Goal: Ask a question

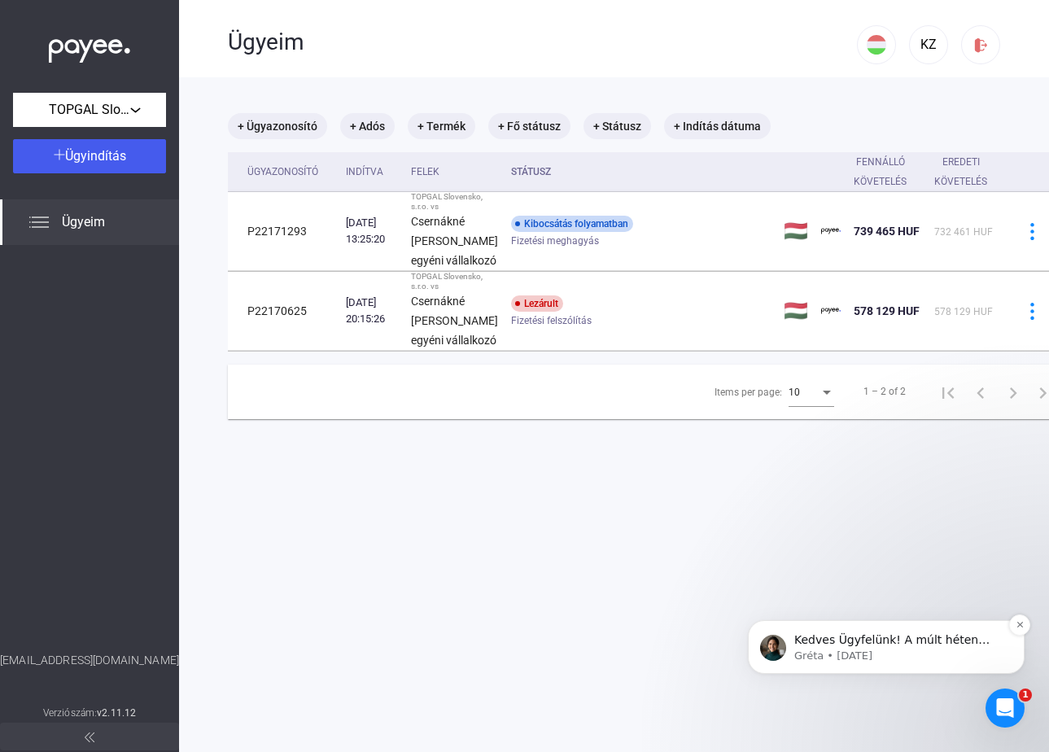
click at [936, 663] on p "Gréta • [DATE]" at bounding box center [899, 655] width 210 height 15
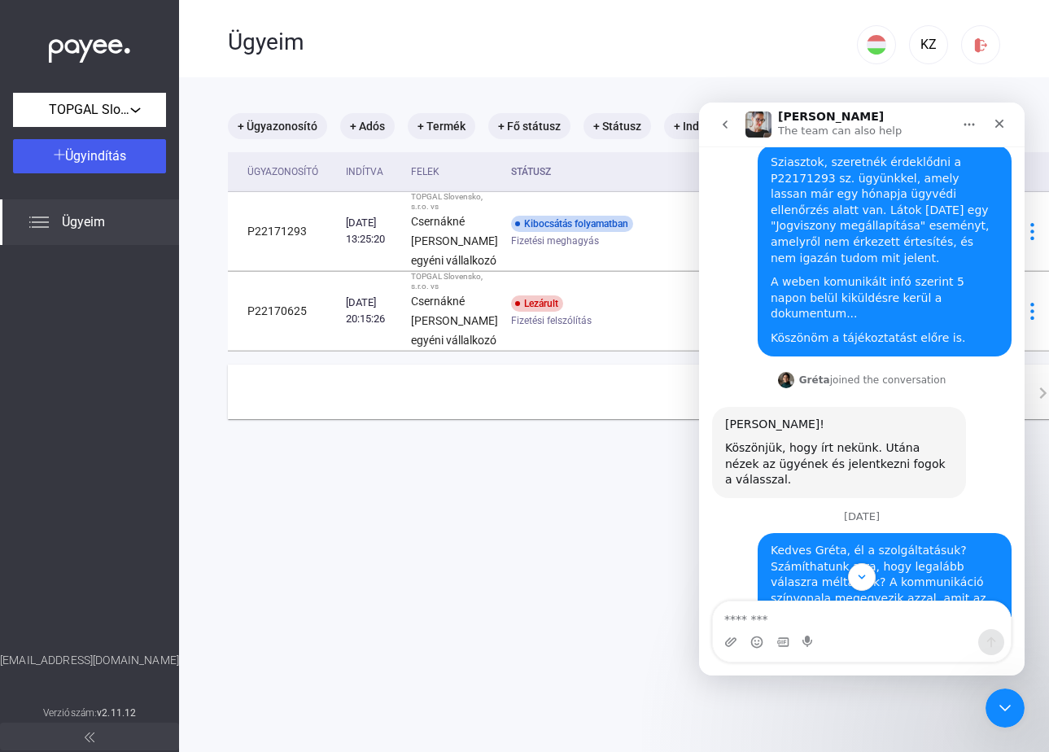
scroll to position [503, 0]
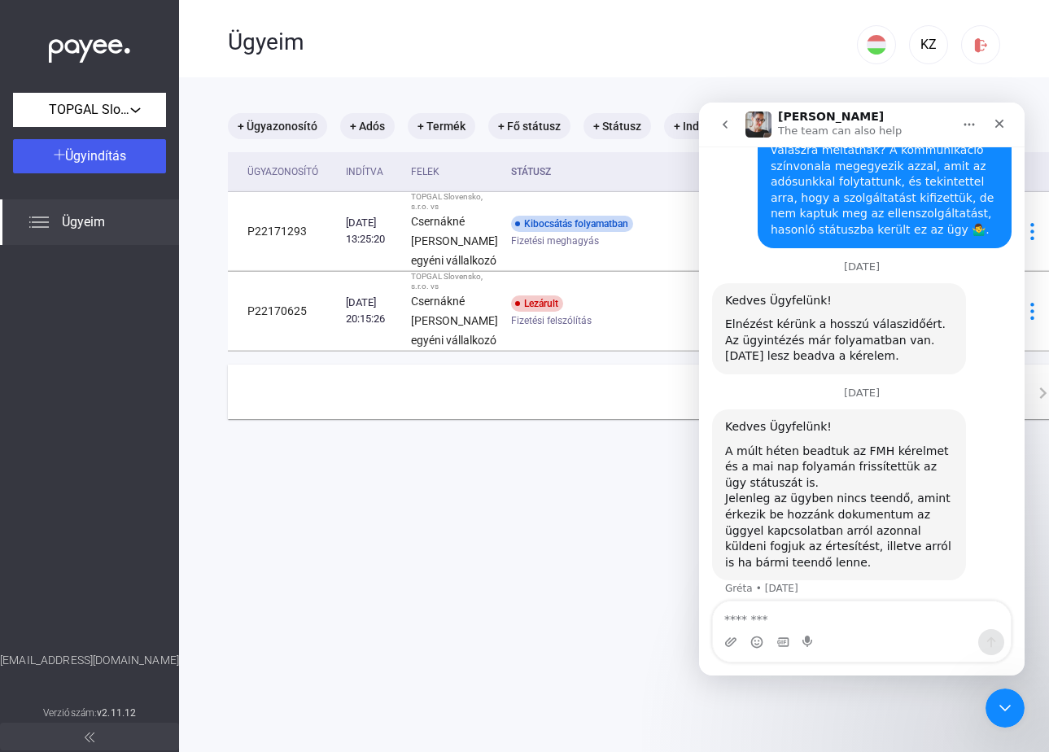
click at [862, 496] on div "Jelenleg az ügyben nincs teendő, amint érkezik be hozzánk dokumentum az üggyel …" at bounding box center [839, 531] width 228 height 80
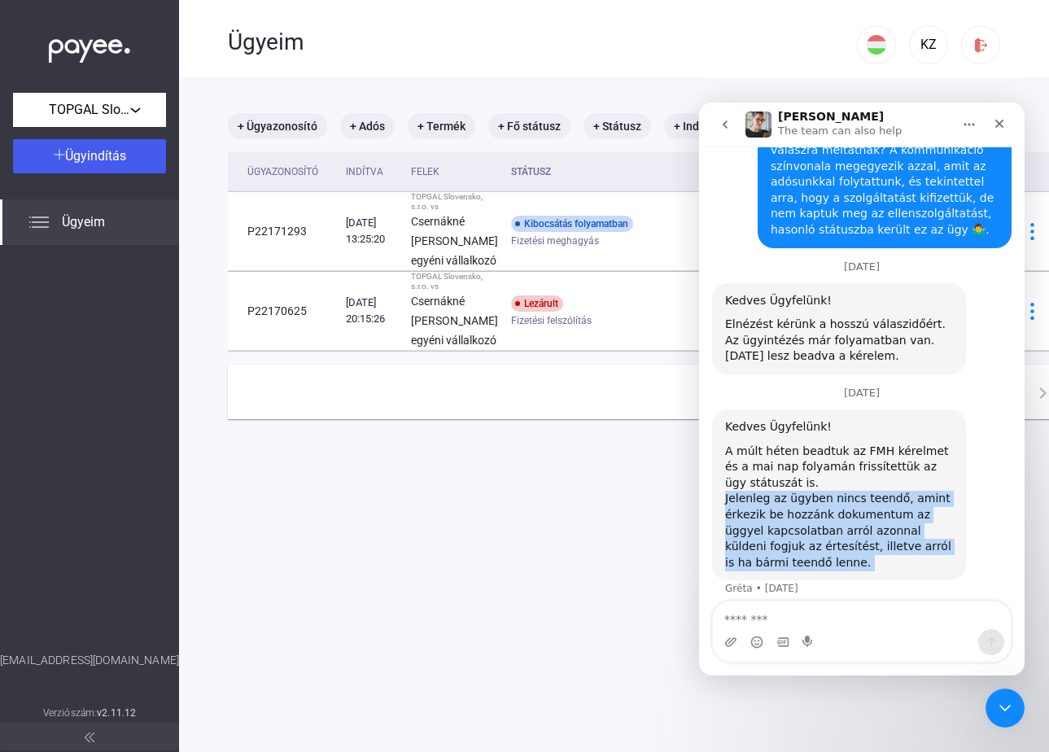
click at [862, 496] on div "Jelenleg az ügyben nincs teendő, amint érkezik be hozzánk dokumentum az üggyel …" at bounding box center [839, 531] width 228 height 80
click at [875, 513] on div "Jelenleg az ügyben nincs teendő, amint érkezik be hozzánk dokumentum az üggyel …" at bounding box center [839, 531] width 228 height 80
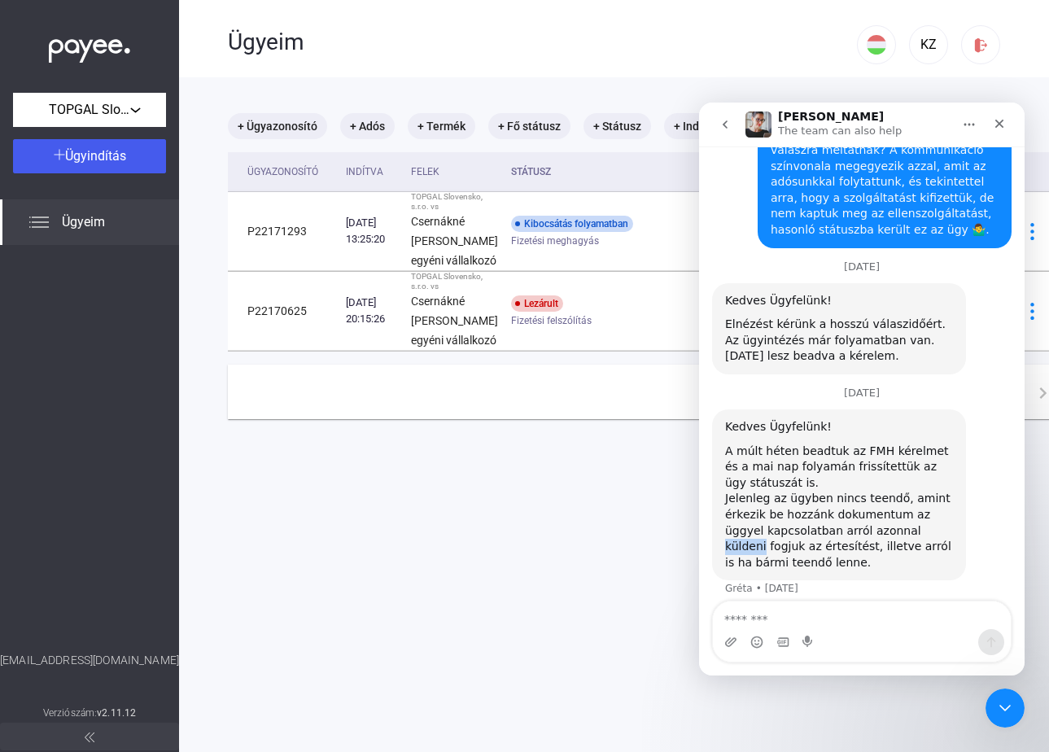
click at [875, 513] on div "Jelenleg az ügyben nincs teendő, amint érkezik be hozzánk dokumentum az üggyel …" at bounding box center [839, 531] width 228 height 80
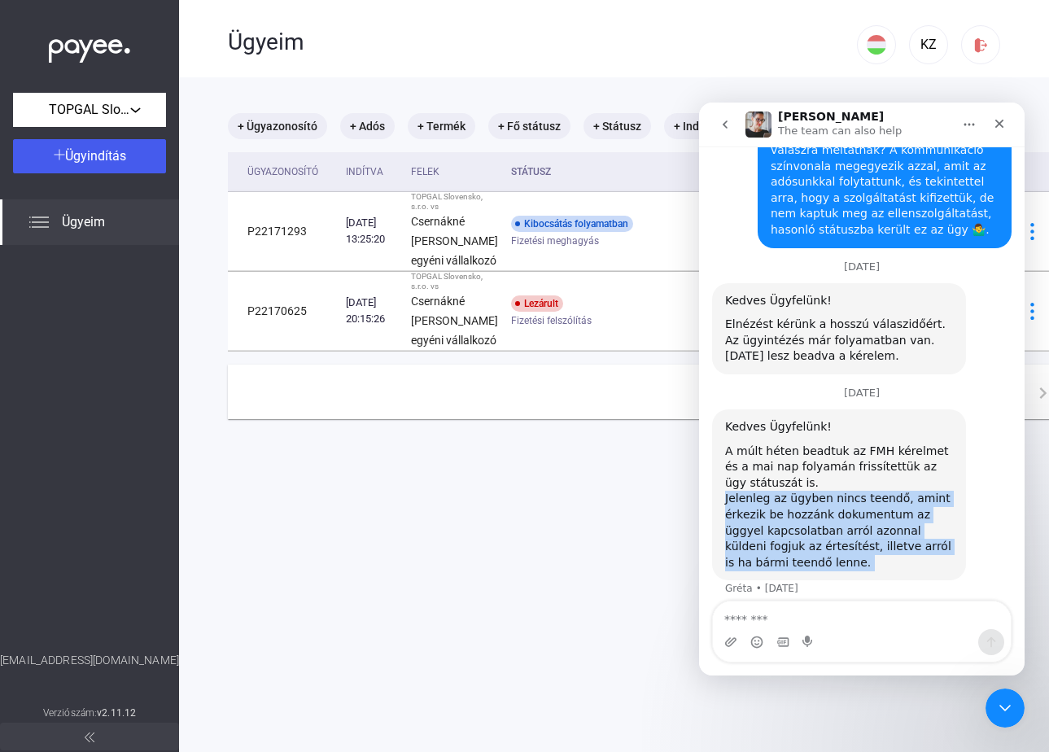
click at [875, 513] on div "Jelenleg az ügyben nincs teendő, amint érkezik be hozzánk dokumentum az üggyel …" at bounding box center [839, 531] width 228 height 80
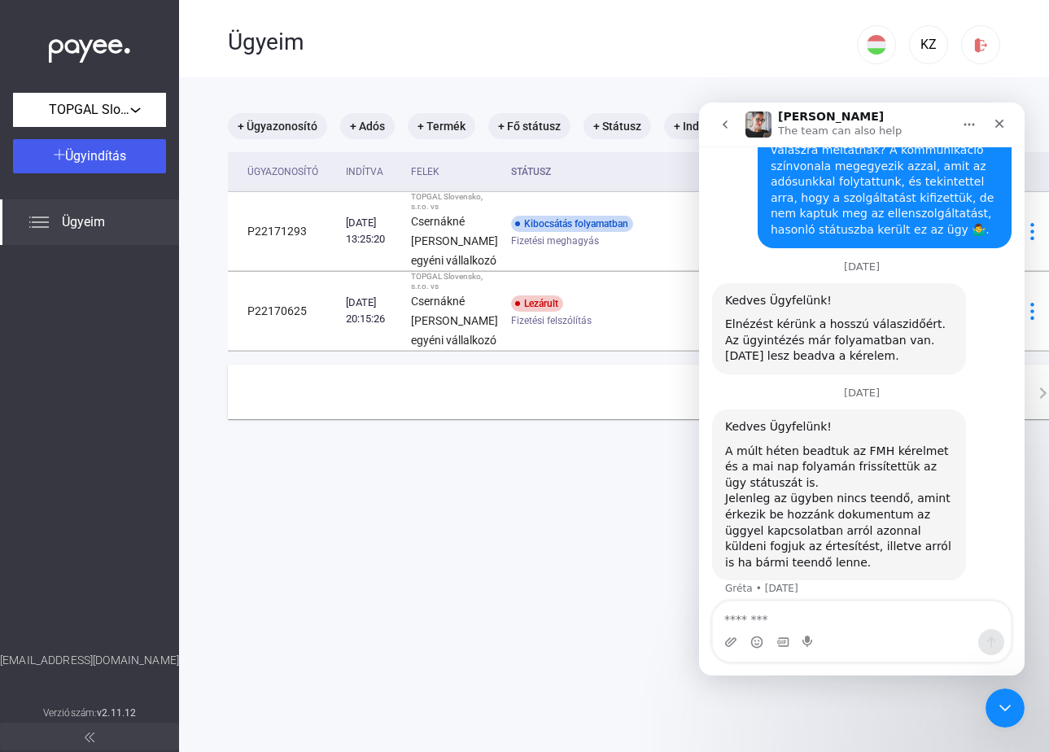
click at [867, 524] on div "Jelenleg az ügyben nincs teendő, amint érkezik be hozzánk dokumentum az üggyel …" at bounding box center [839, 531] width 228 height 80
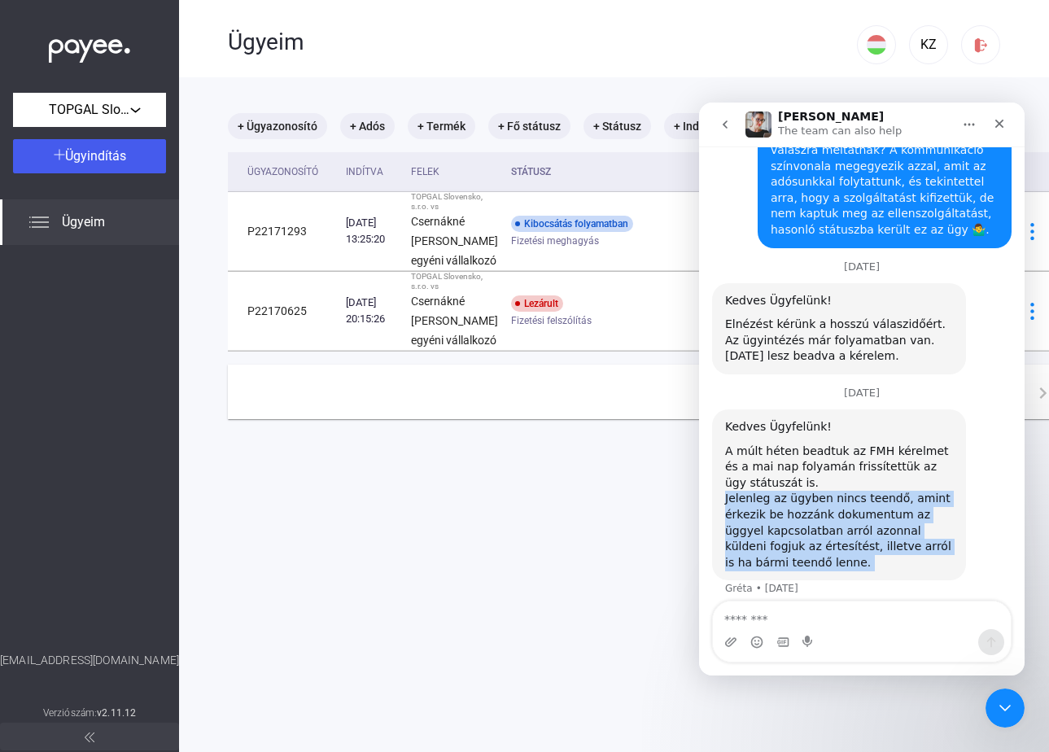
click at [867, 524] on div "Jelenleg az ügyben nincs teendő, amint érkezik be hozzánk dokumentum az üggyel …" at bounding box center [839, 531] width 228 height 80
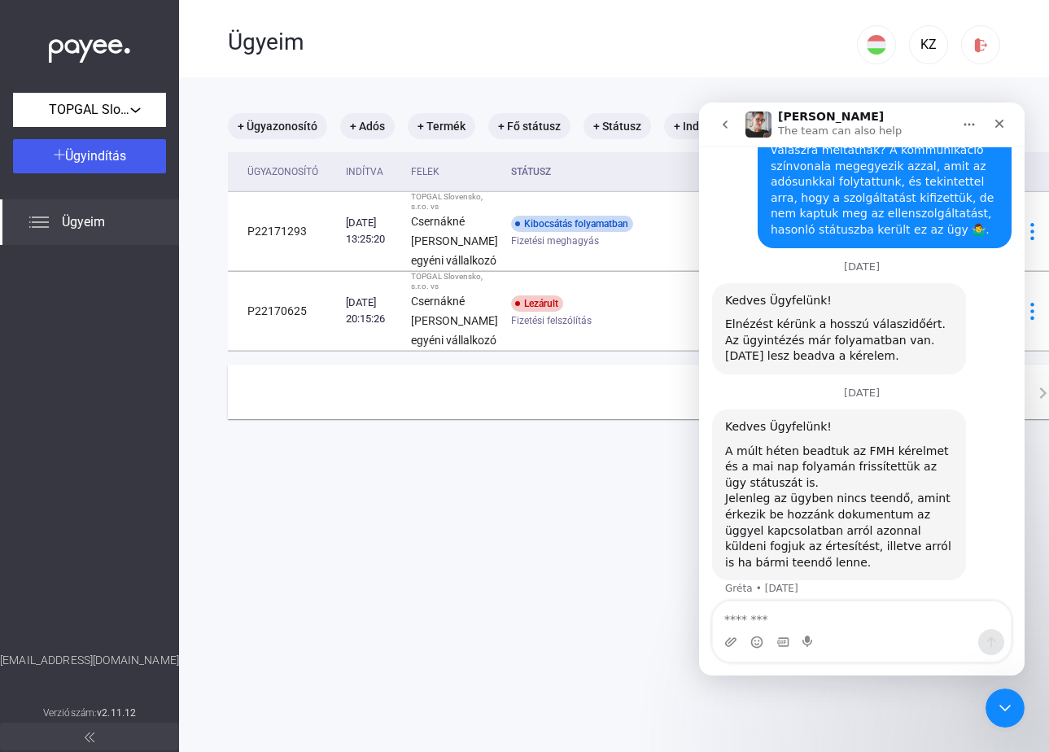
click at [810, 500] on div "Jelenleg az ügyben nincs teendő, amint érkezik be hozzánk dokumentum az üggyel …" at bounding box center [839, 531] width 228 height 80
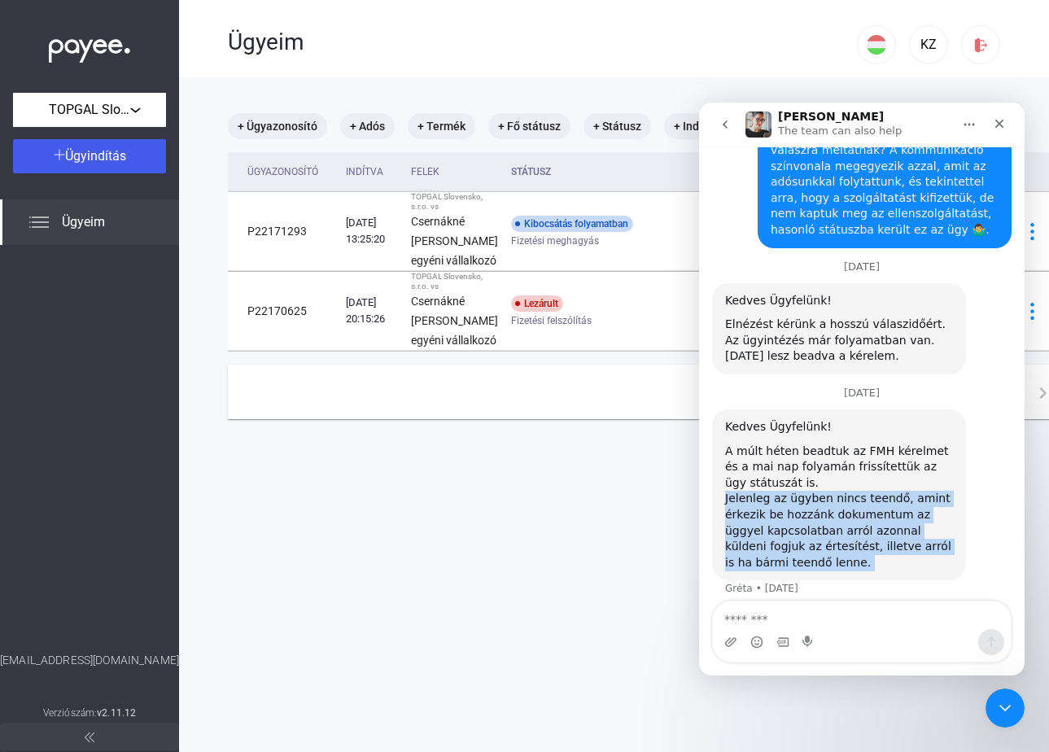
click at [810, 500] on div "Jelenleg az ügyben nincs teendő, amint érkezik be hozzánk dokumentum az üggyel …" at bounding box center [839, 531] width 228 height 80
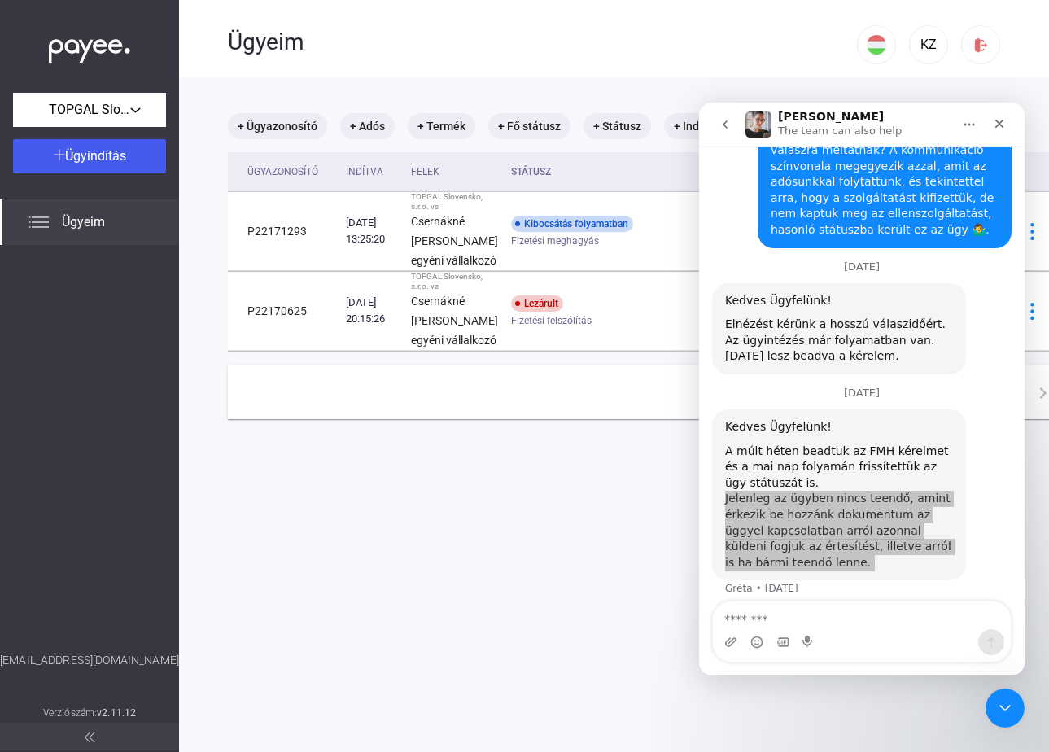
click at [521, 583] on main "+ Ügyazonosító + Adós + Termék + Fő státusz + Státusz + Indítás dátuma Ügyazono…" at bounding box center [648, 453] width 938 height 752
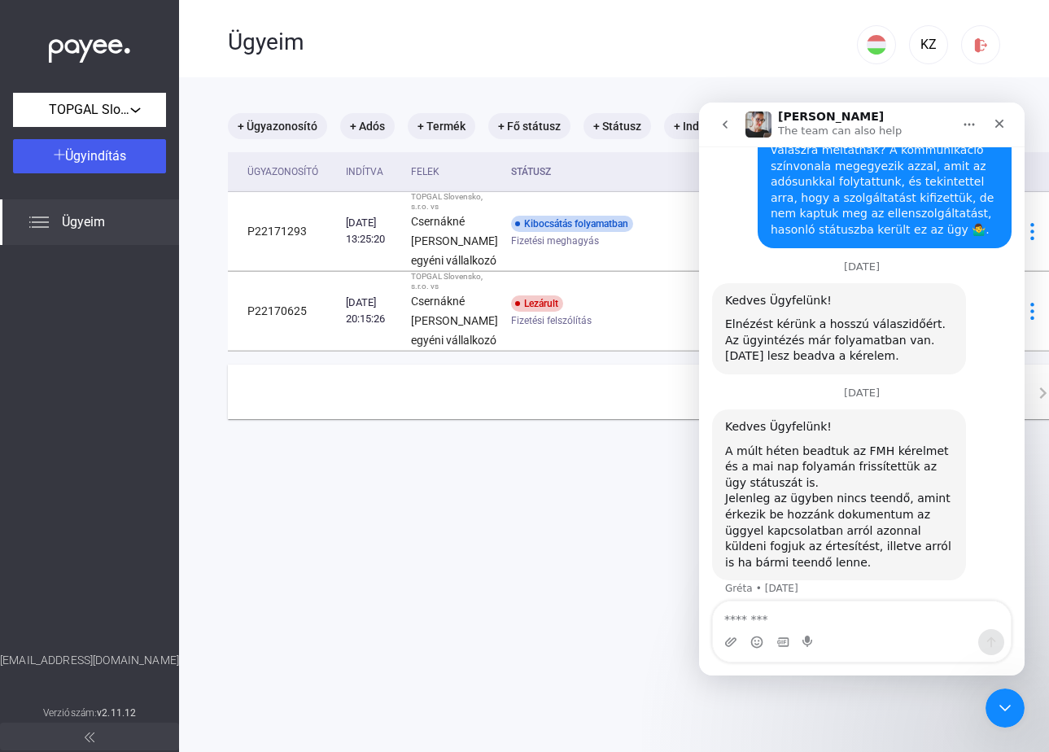
click at [796, 501] on div "Jelenleg az ügyben nincs teendő, amint érkezik be hozzánk dokumentum az üggyel …" at bounding box center [839, 531] width 228 height 80
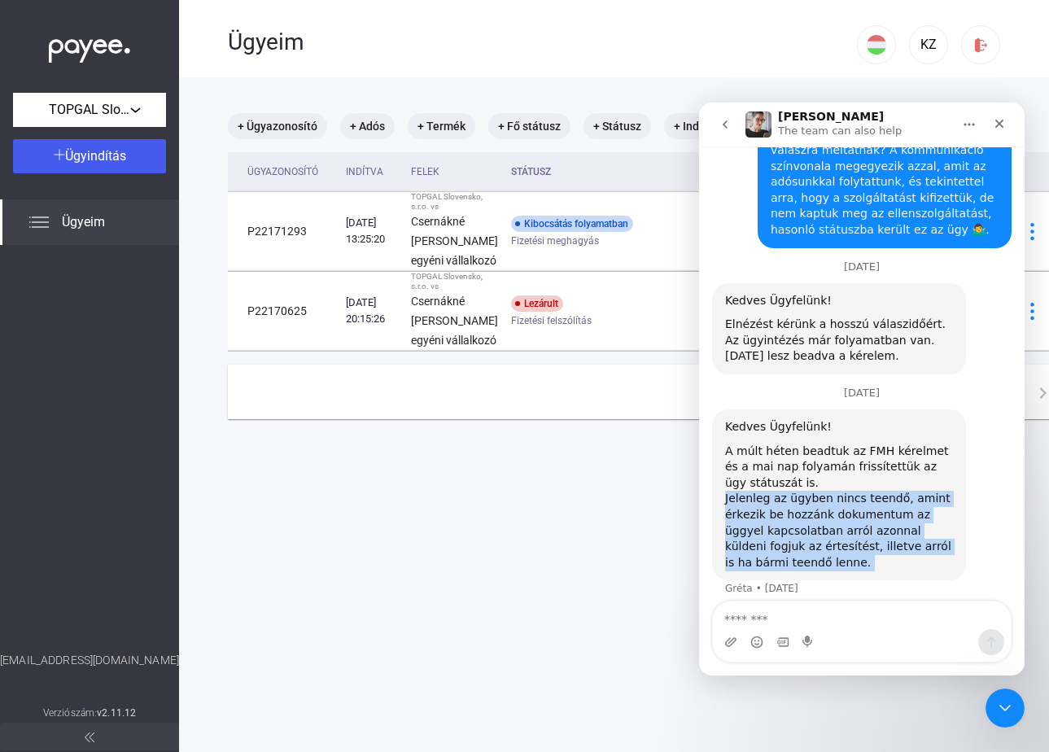
click at [796, 501] on div "Jelenleg az ügyben nincs teendő, amint érkezik be hozzánk dokumentum az üggyel …" at bounding box center [839, 531] width 228 height 80
click at [806, 493] on div "Jelenleg az ügyben nincs teendő, amint érkezik be hozzánk dokumentum az üggyel …" at bounding box center [839, 531] width 228 height 80
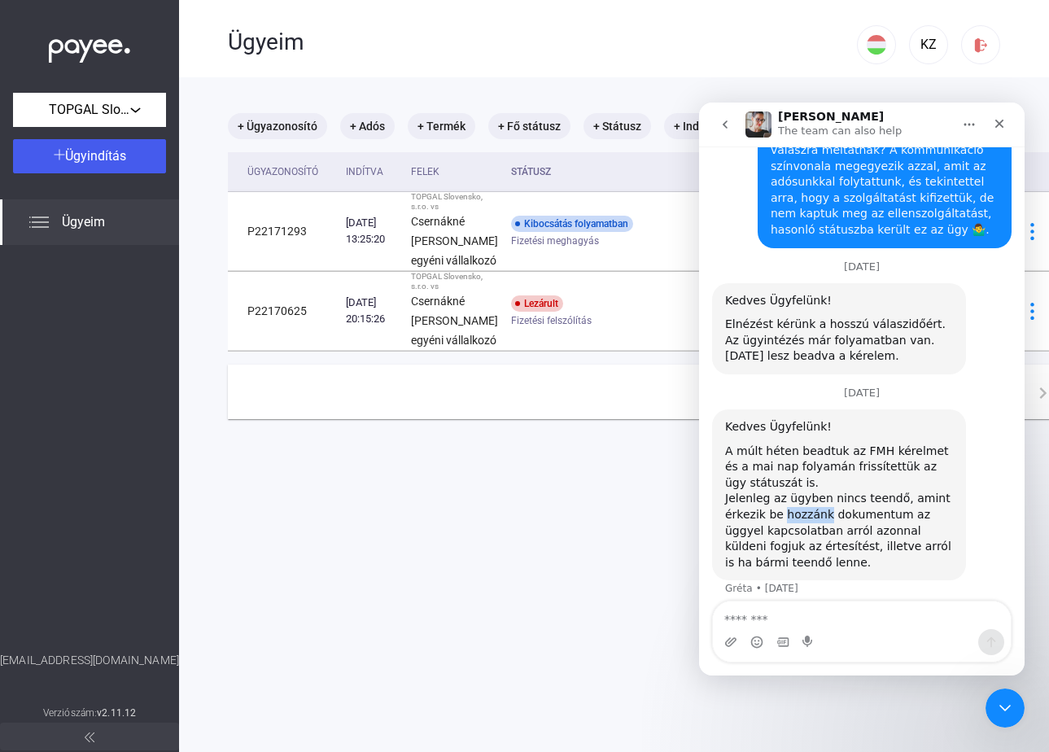
click at [806, 493] on div "Jelenleg az ügyben nincs teendő, amint érkezik be hozzánk dokumentum az üggyel …" at bounding box center [839, 531] width 228 height 80
click at [819, 502] on div "Jelenleg az ügyben nincs teendő, amint érkezik be hozzánk dokumentum az üggyel …" at bounding box center [839, 531] width 228 height 80
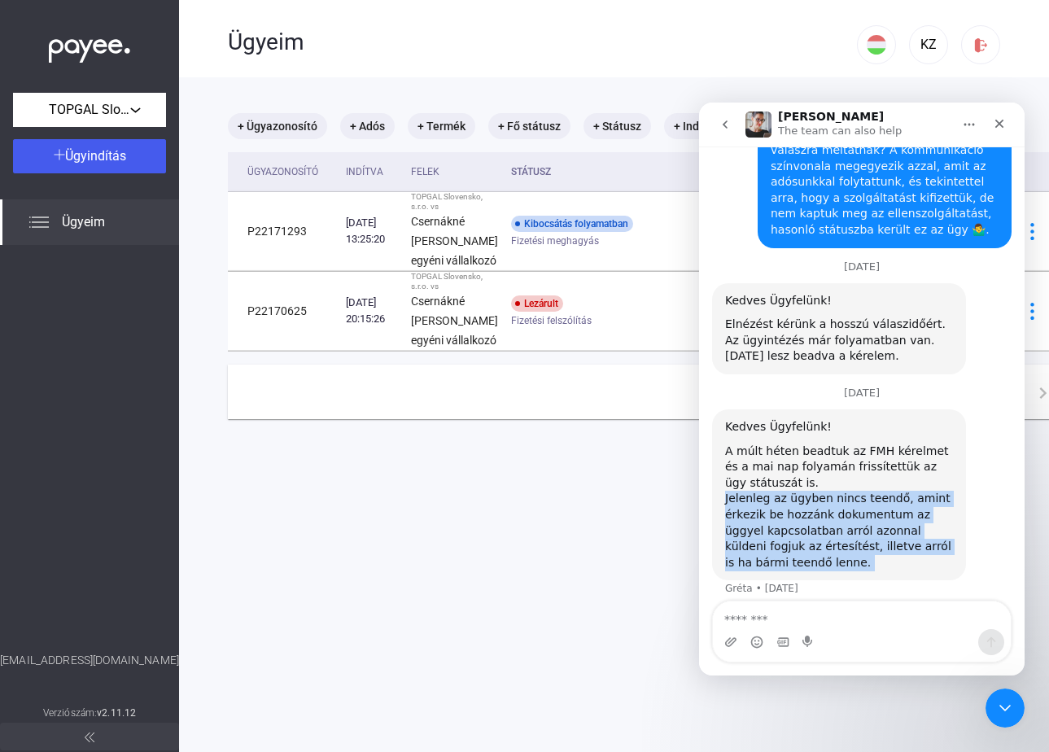
click at [819, 502] on div "Jelenleg az ügyben nincs teendő, amint érkezik be hozzánk dokumentum az üggyel …" at bounding box center [839, 531] width 228 height 80
click at [872, 516] on div "Jelenleg az ügyben nincs teendő, amint érkezik be hozzánk dokumentum az üggyel …" at bounding box center [839, 531] width 228 height 80
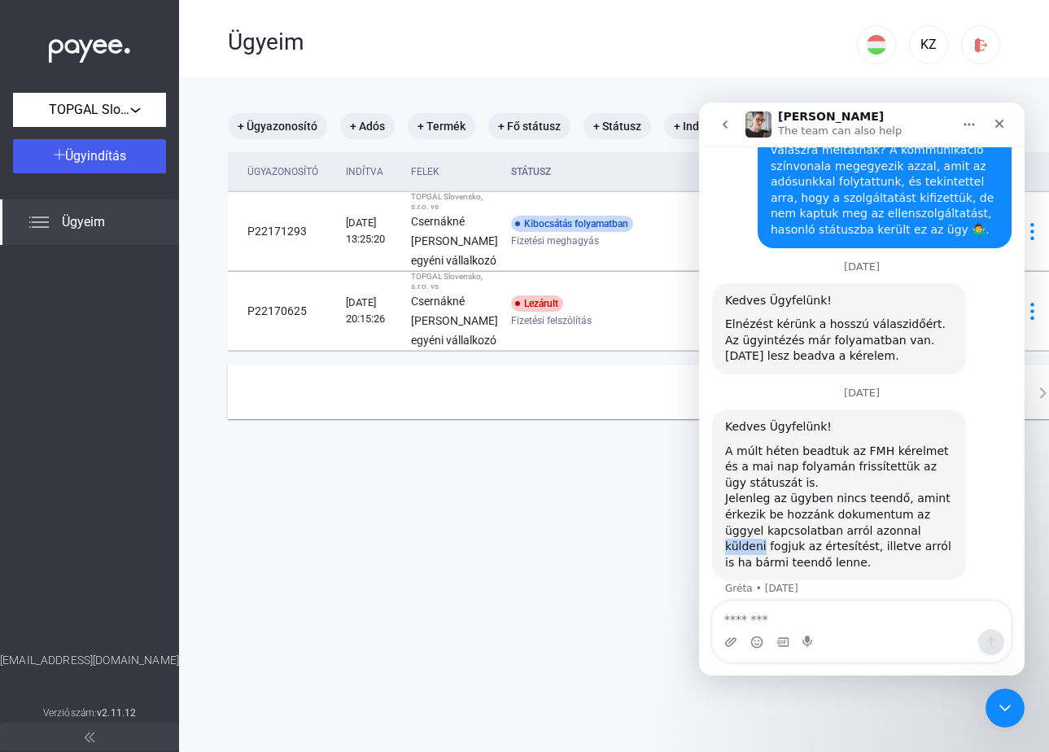
click at [872, 516] on div "Jelenleg az ügyben nincs teendő, amint érkezik be hozzánk dokumentum az üggyel …" at bounding box center [839, 531] width 228 height 80
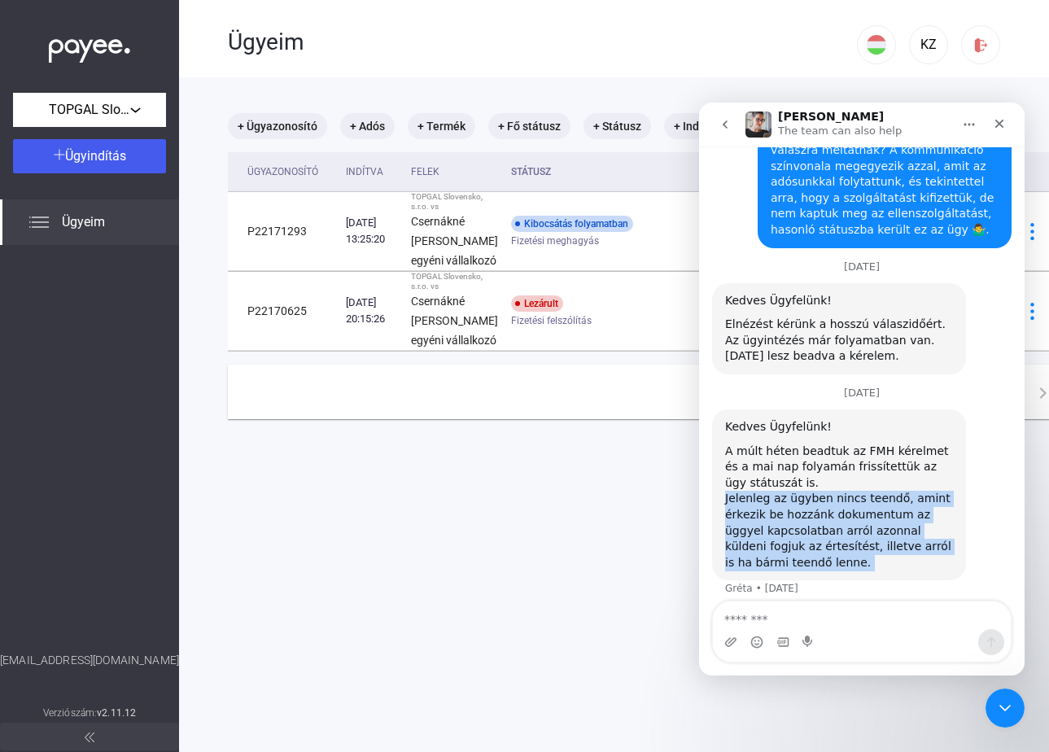
click at [872, 516] on div "Jelenleg az ügyben nincs teendő, amint érkezik be hozzánk dokumentum az üggyel …" at bounding box center [839, 531] width 228 height 80
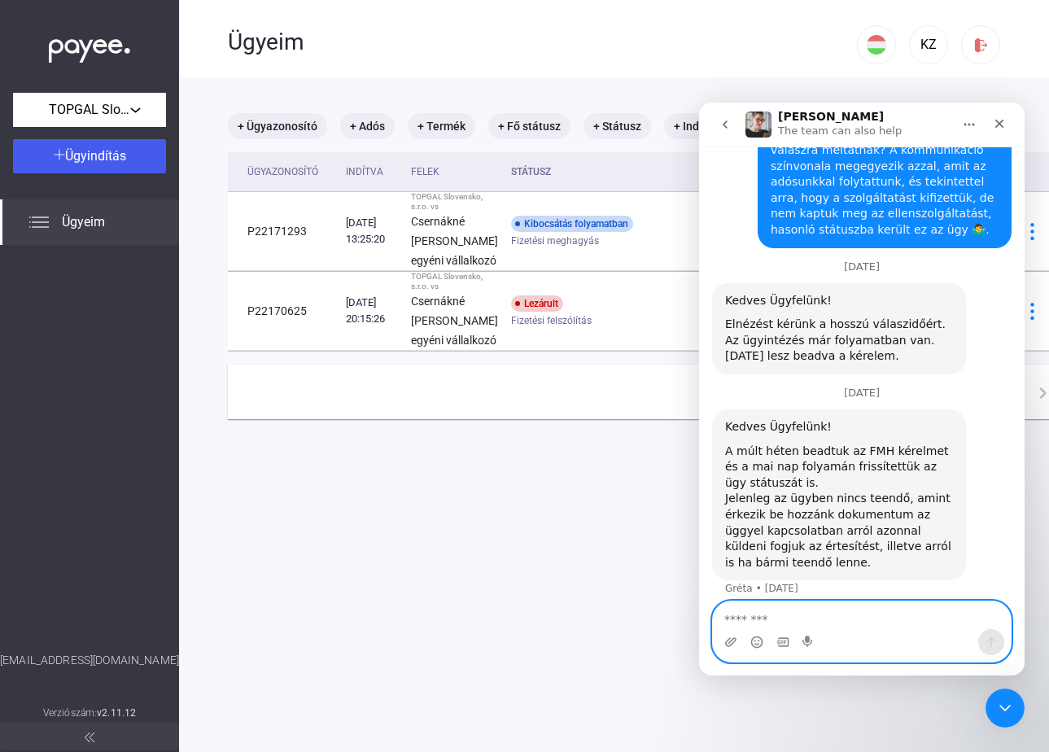
click at [796, 626] on textarea "Message…" at bounding box center [862, 615] width 298 height 28
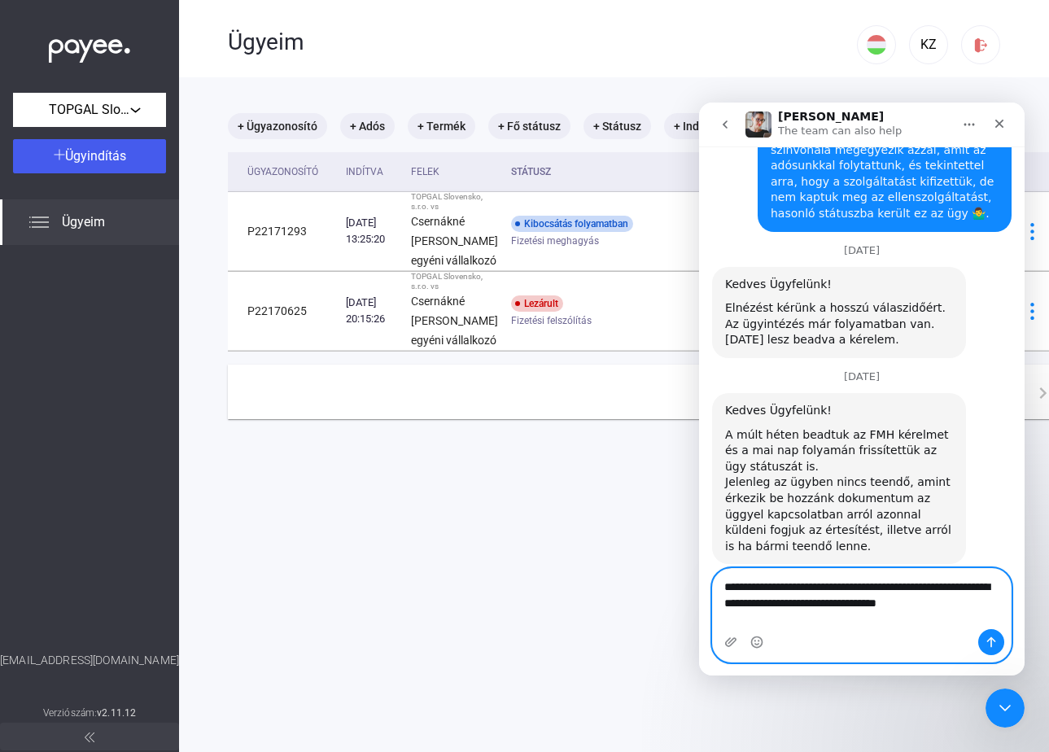
scroll to position [535, 0]
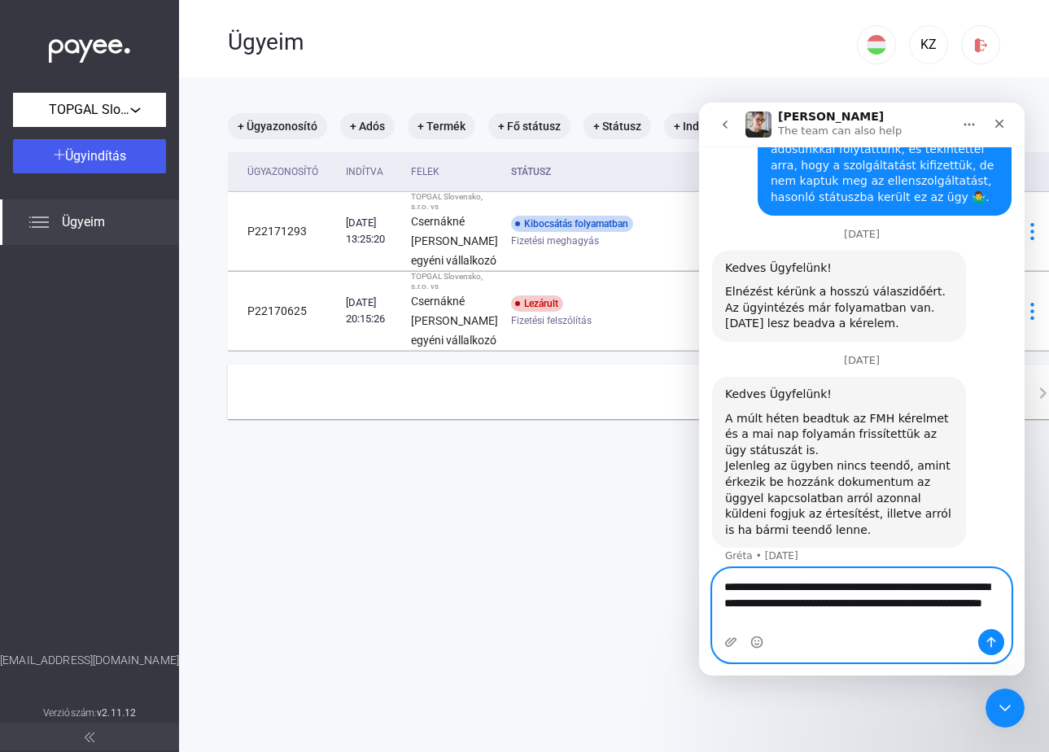
click at [764, 623] on textarea "**********" at bounding box center [862, 599] width 298 height 60
click at [885, 618] on textarea "**********" at bounding box center [862, 599] width 298 height 60
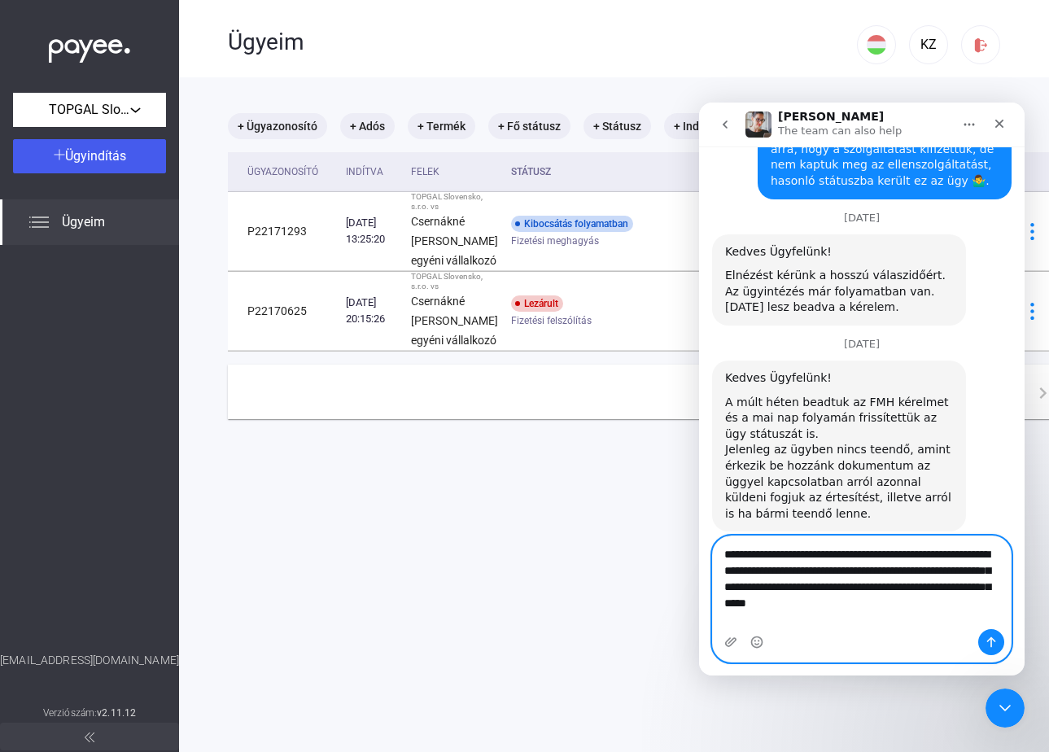
scroll to position [568, 0]
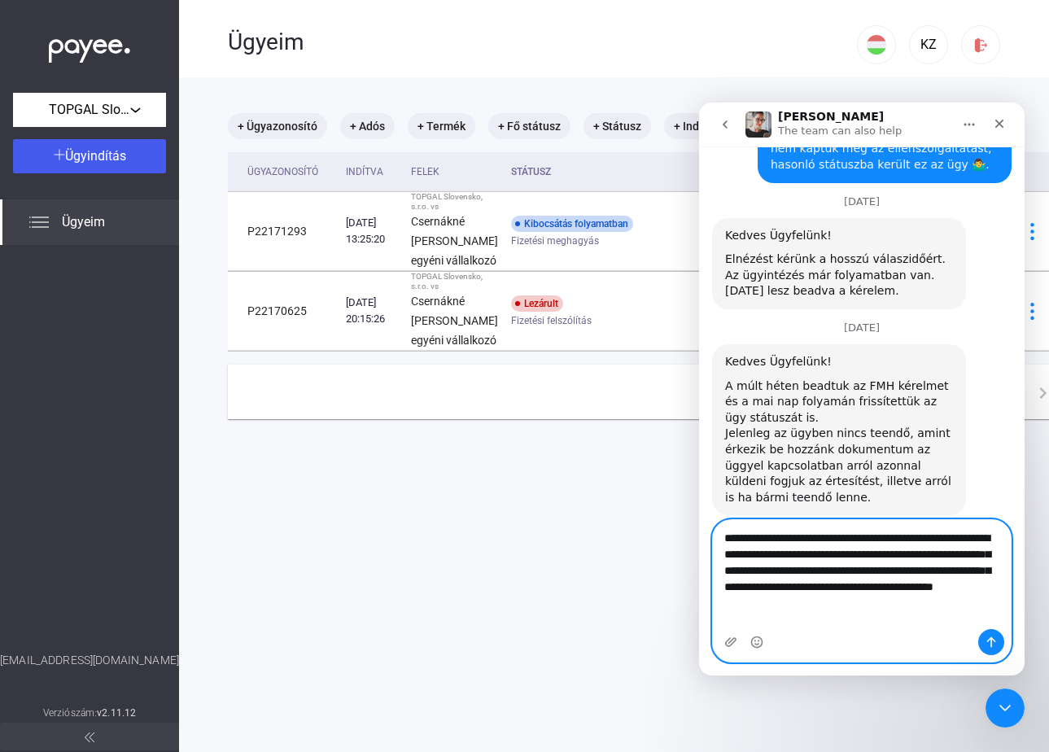
type textarea "**********"
click at [993, 638] on icon "Send a message…" at bounding box center [991, 641] width 13 height 13
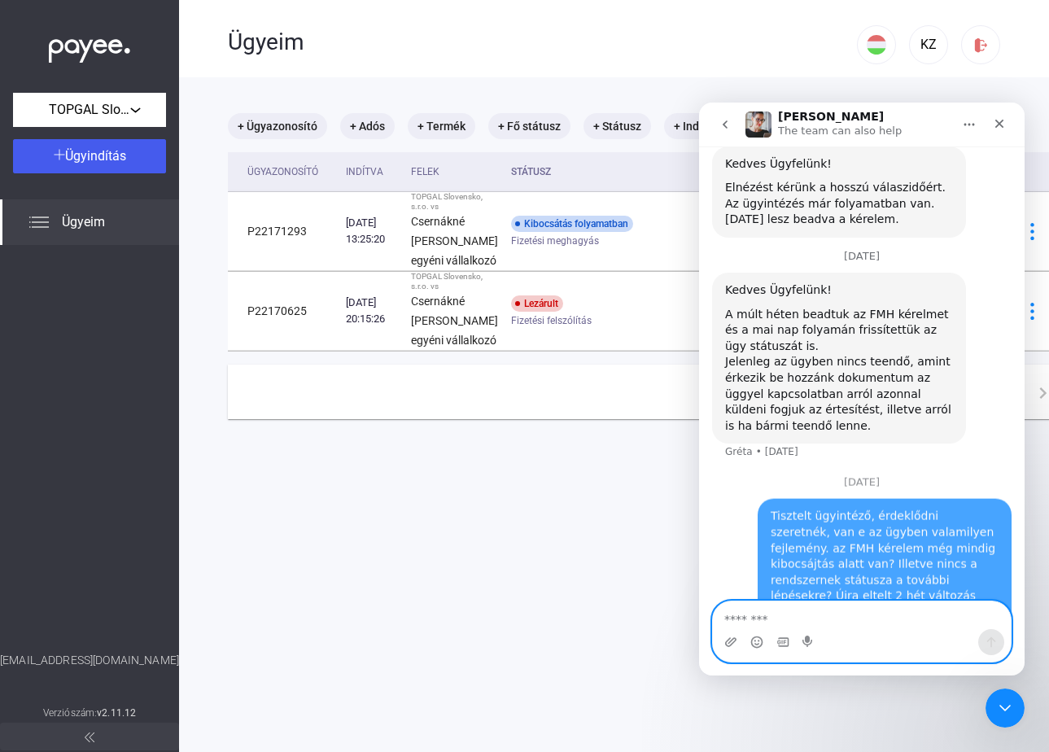
scroll to position [653, 0]
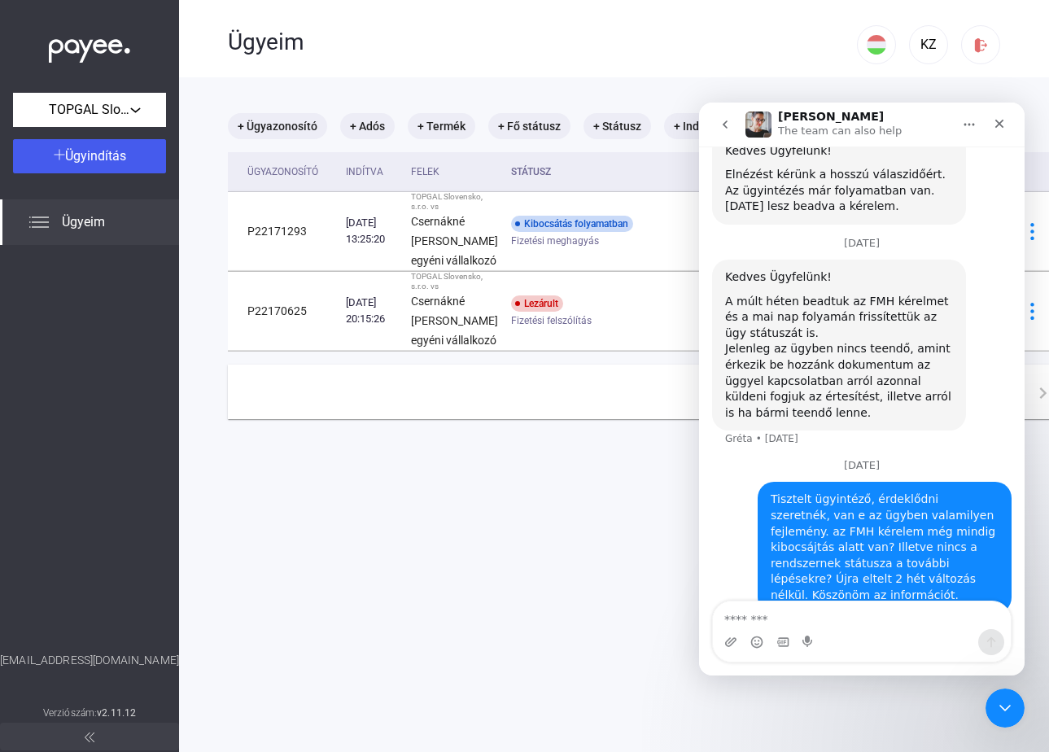
click at [875, 500] on div "Tisztelt ügyintéző, érdeklődni szeretnék, van e az ügyben valamilyen fejlemény.…" at bounding box center [885, 546] width 228 height 111
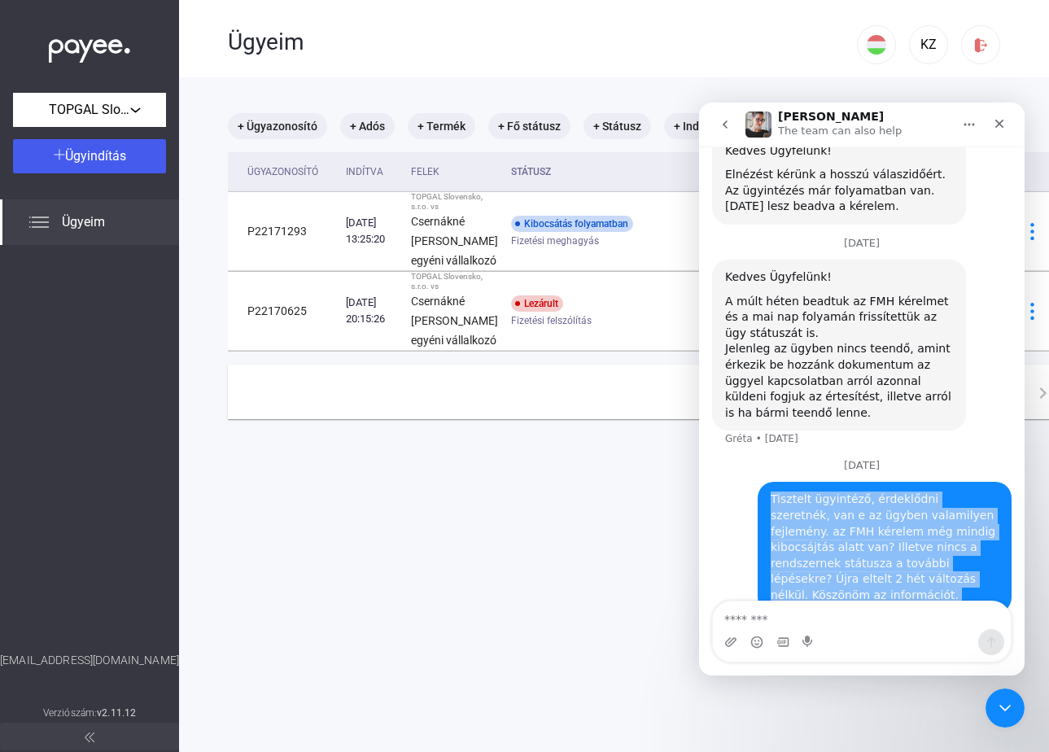
click at [875, 500] on div "Tisztelt ügyintéző, érdeklődni szeretnék, van e az ügyben valamilyen fejlemény.…" at bounding box center [885, 546] width 228 height 111
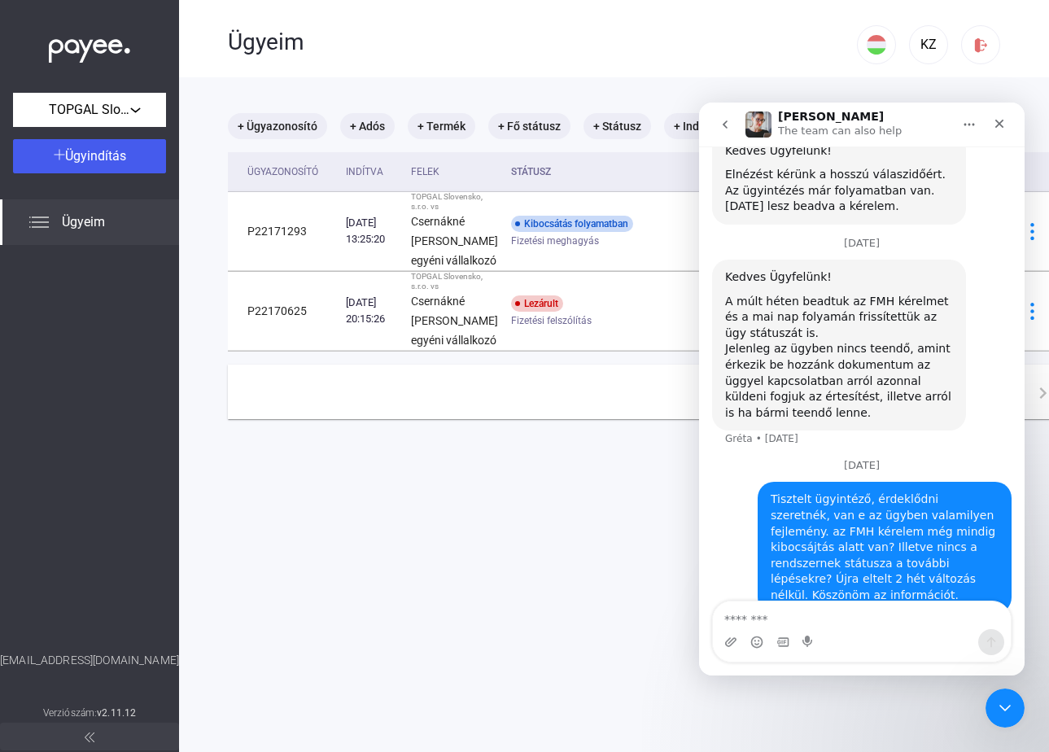
click at [885, 530] on div "Tisztelt ügyintéző, érdeklődni szeretnék, van e az ügyben valamilyen fejlemény.…" at bounding box center [885, 546] width 228 height 111
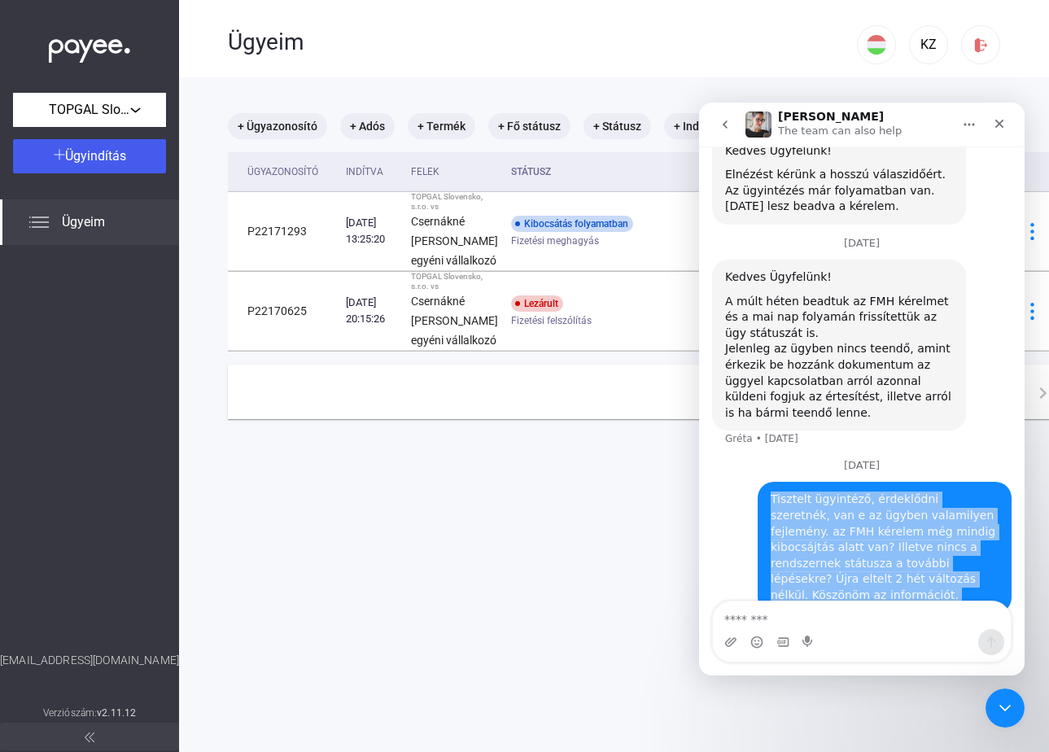
click at [885, 530] on div "Tisztelt ügyintéző, érdeklődni szeretnék, van e az ügyben valamilyen fejlemény.…" at bounding box center [885, 546] width 228 height 111
click at [924, 544] on div "Tisztelt ügyintéző, érdeklődni szeretnék, van e az ügyben valamilyen fejlemény.…" at bounding box center [885, 546] width 228 height 111
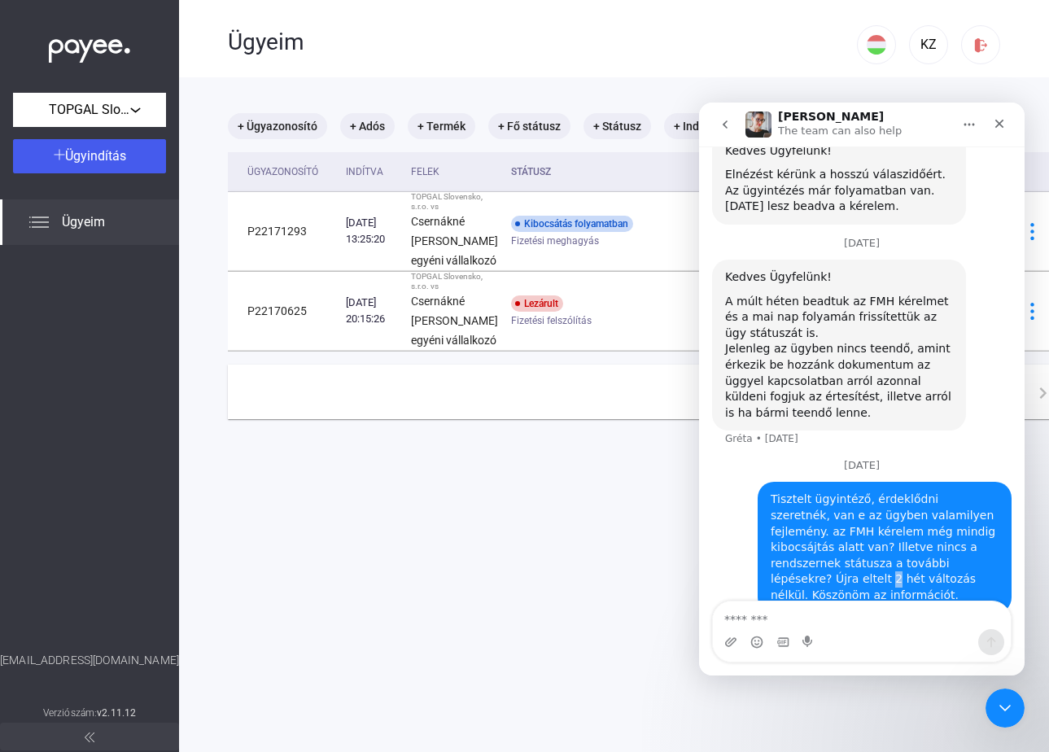
click at [924, 544] on div "Tisztelt ügyintéző, érdeklődni szeretnék, van e az ügyben valamilyen fejlemény.…" at bounding box center [885, 546] width 228 height 111
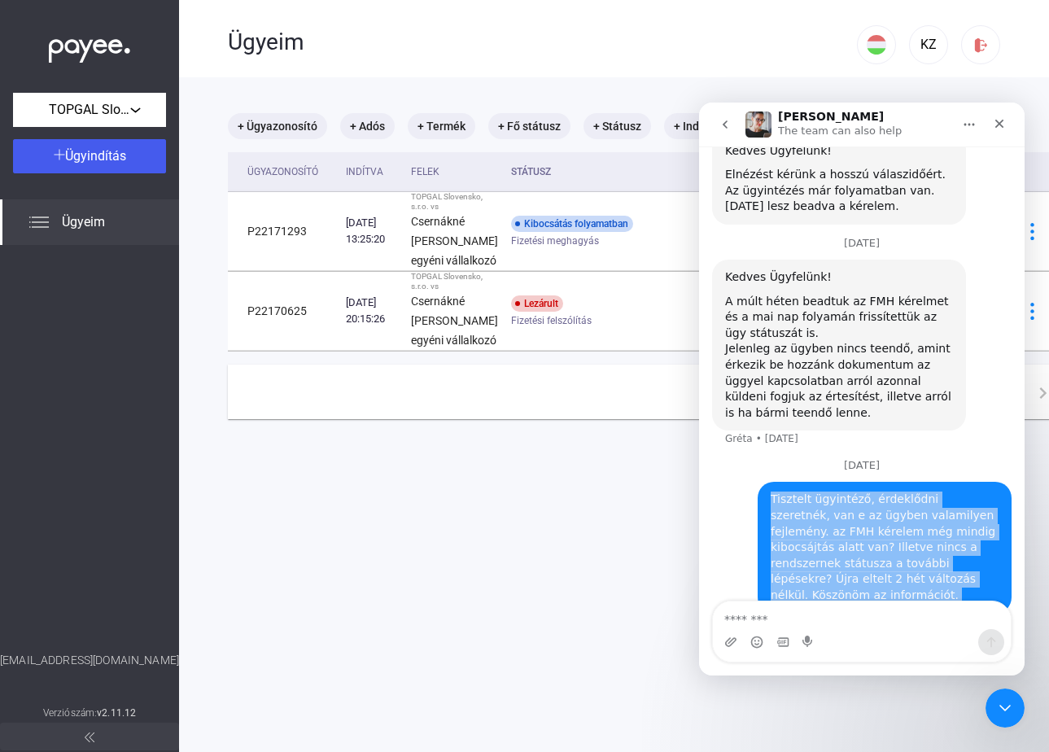
click at [924, 544] on div "Tisztelt ügyintéző, érdeklődni szeretnék, van e az ügyben valamilyen fejlemény.…" at bounding box center [885, 546] width 228 height 111
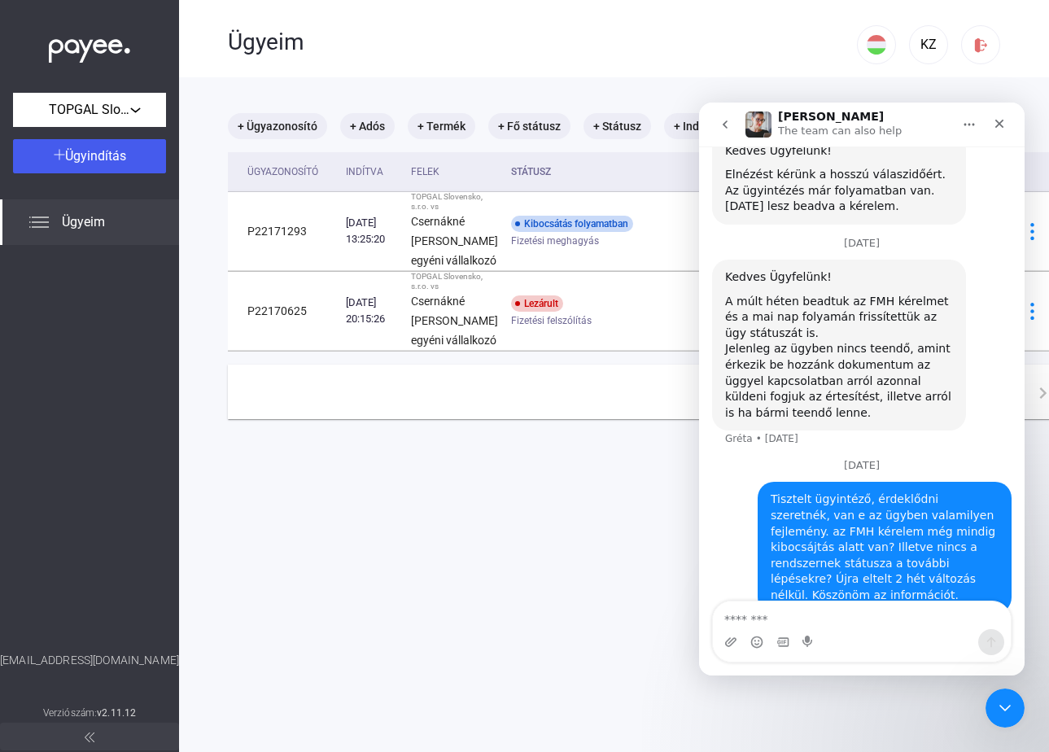
click at [911, 561] on div "Tisztelt ügyintéző, érdeklődni szeretnék, van e az ügyben valamilyen fejlemény.…" at bounding box center [885, 546] width 228 height 111
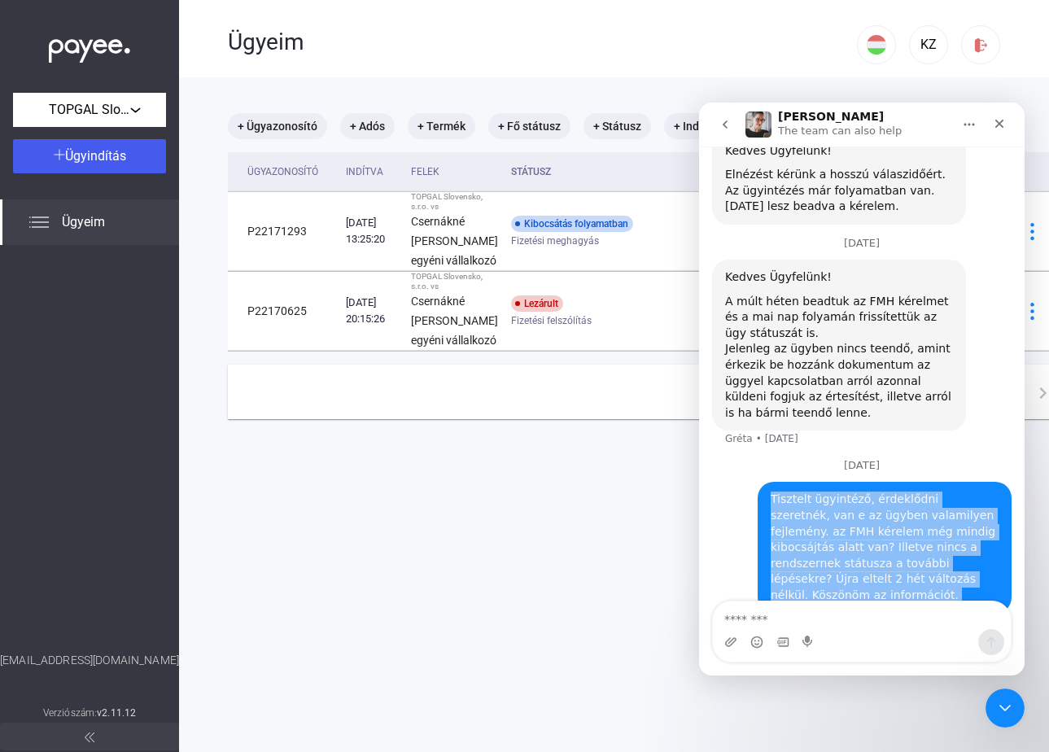
click at [911, 561] on div "Tisztelt ügyintéző, érdeklődni szeretnék, van e az ügyben valamilyen fejlemény.…" at bounding box center [885, 546] width 228 height 111
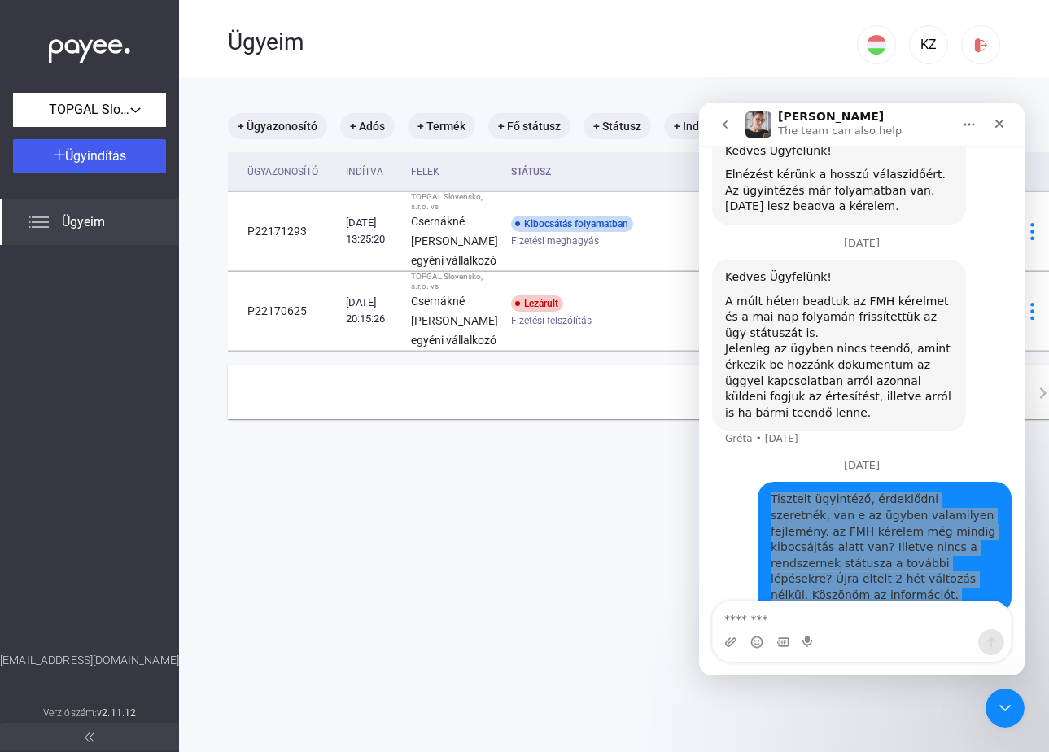
click at [594, 632] on main "+ Ügyazonosító + Adós + Termék + Fő státusz + Státusz + Indítás dátuma Ügyazono…" at bounding box center [648, 453] width 938 height 752
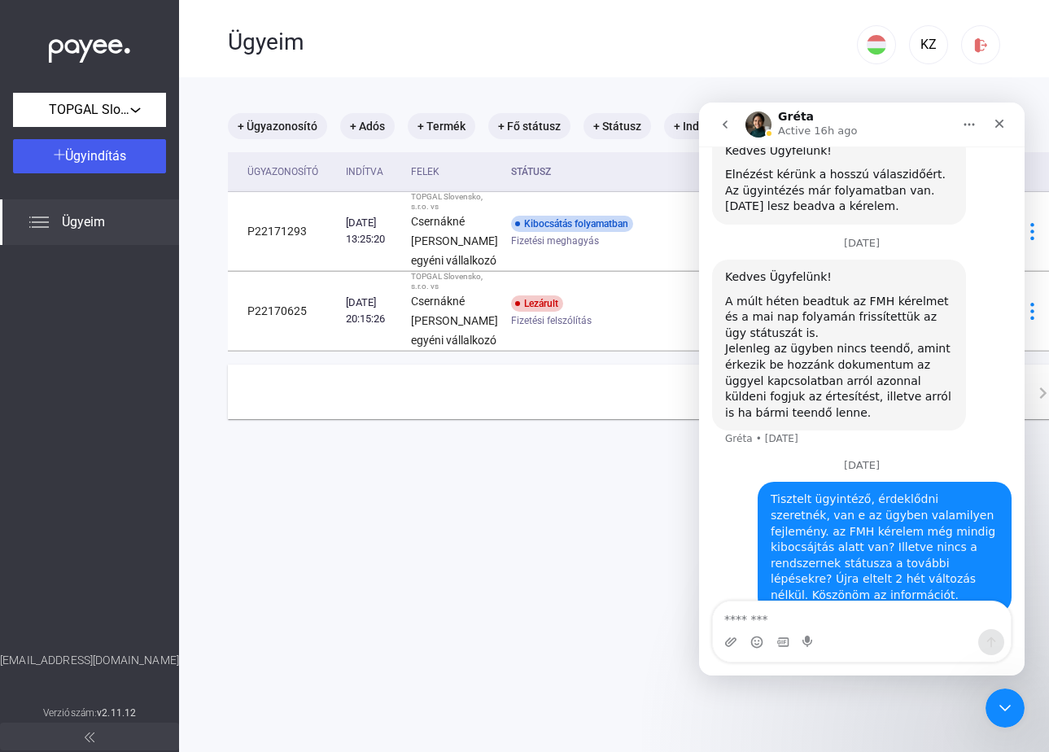
click at [862, 353] on div "Jelenleg az ügyben nincs teendő, amint érkezik be hozzánk dokumentum az üggyel …" at bounding box center [839, 381] width 228 height 80
click at [727, 130] on icon "go back" at bounding box center [724, 124] width 13 height 13
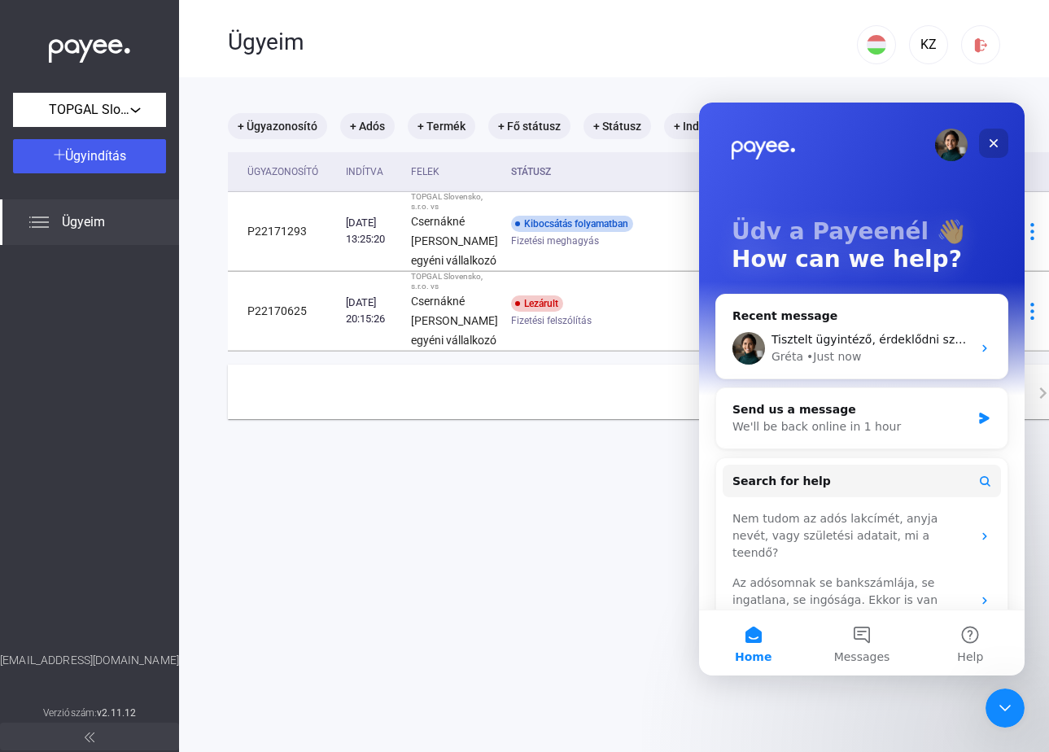
click at [998, 142] on icon "Close" at bounding box center [993, 143] width 13 height 13
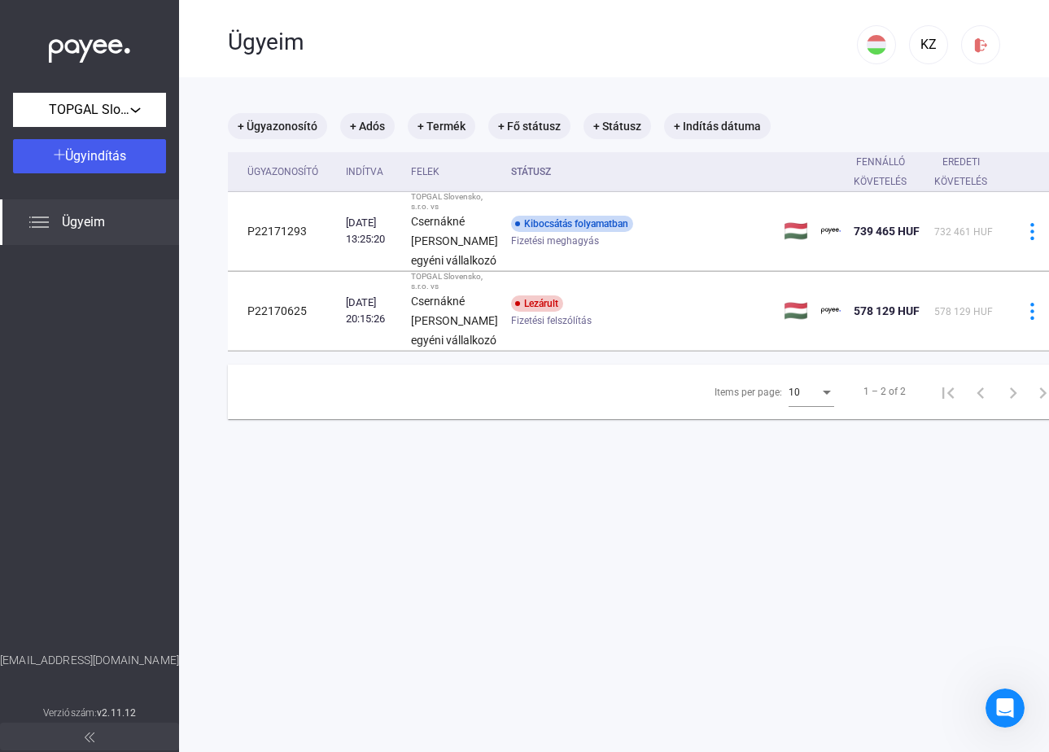
click at [567, 602] on main "+ Ügyazonosító + Adós + Termék + Fő státusz + Státusz + Indítás dátuma Ügyazono…" at bounding box center [648, 453] width 938 height 752
